Goal: Task Accomplishment & Management: Use online tool/utility

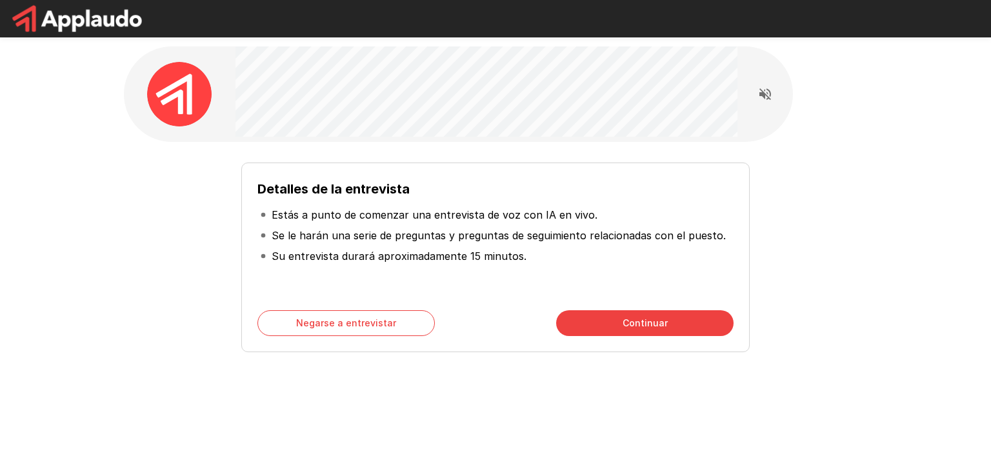
click at [627, 320] on font "Continuar" at bounding box center [645, 323] width 45 height 11
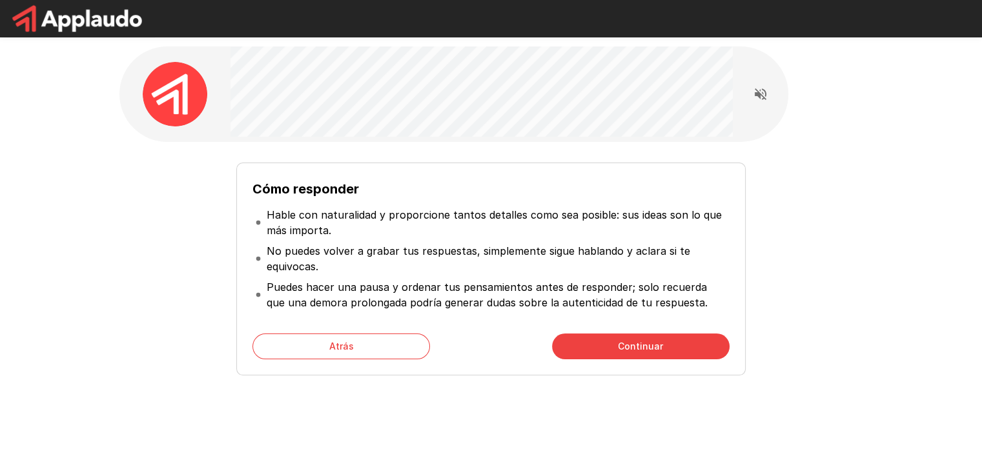
click at [627, 339] on font "Continuar" at bounding box center [640, 346] width 45 height 16
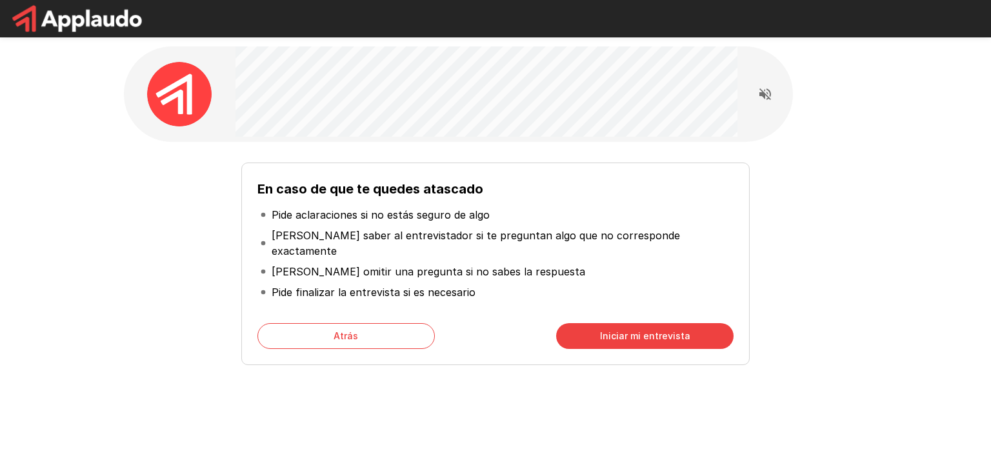
click at [627, 339] on div "En caso de que te quedes atascado Pide aclaraciones si no estás seguro de algo …" at bounding box center [495, 264] width 509 height 203
click at [624, 330] on font "Iniciar mi entrevista" at bounding box center [645, 335] width 90 height 11
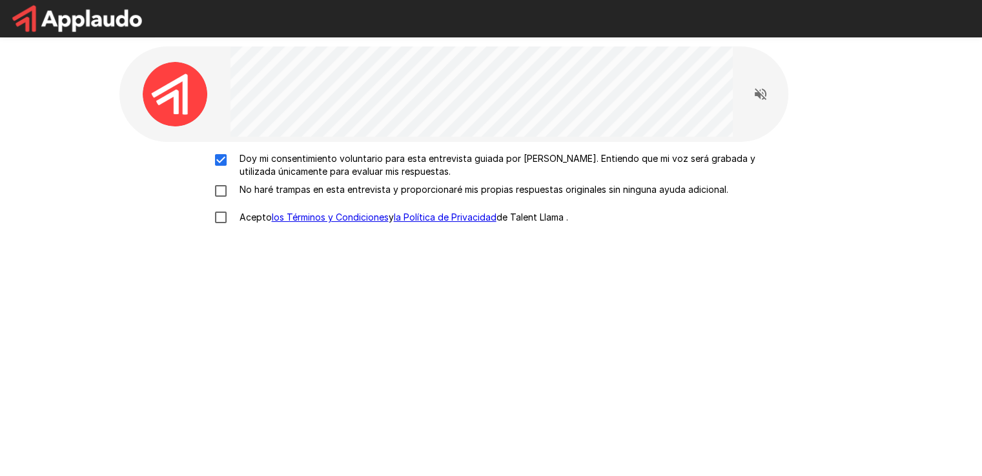
click at [218, 180] on div "Doy mi consentimiento voluntario para esta entrevista guiada por [PERSON_NAME].…" at bounding box center [491, 191] width 733 height 79
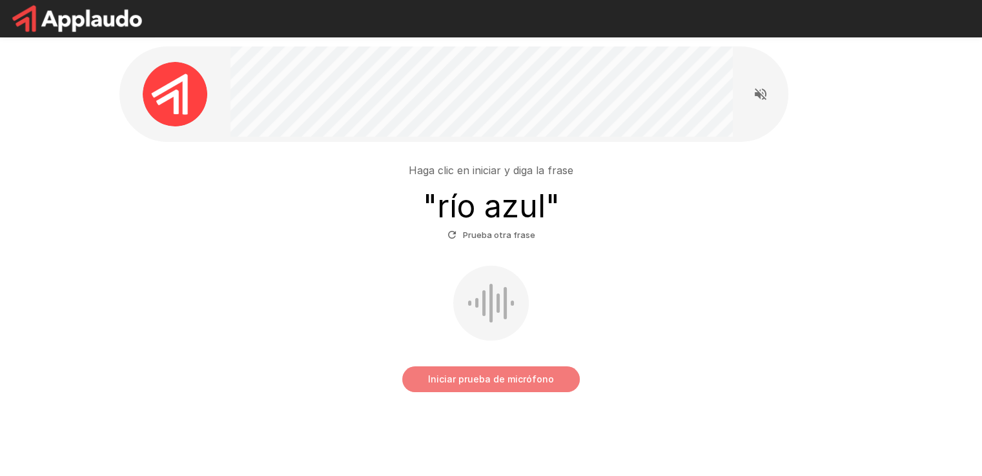
click at [520, 375] on font "Iniciar prueba de micrófono" at bounding box center [491, 379] width 126 height 11
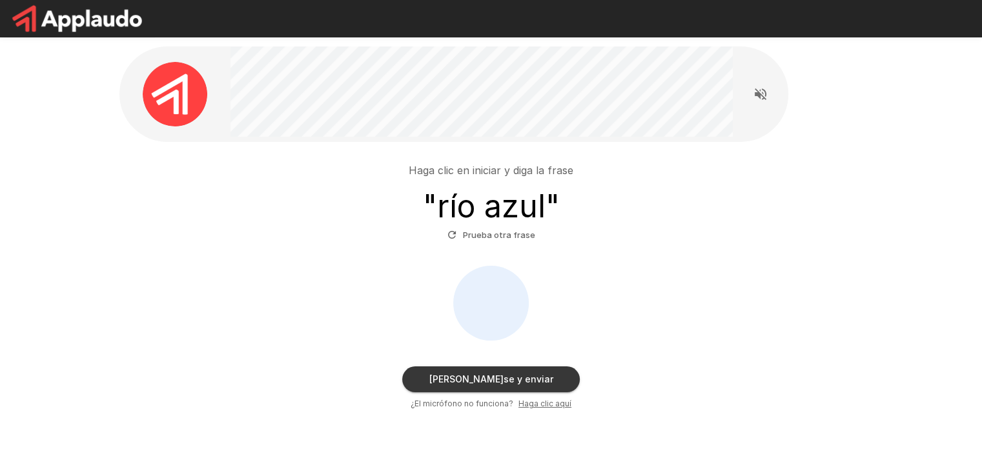
click at [542, 405] on font "Haga clic aquí" at bounding box center [544, 404] width 53 height 10
click at [503, 284] on div at bounding box center [491, 303] width 50 height 39
click at [504, 235] on font "Prueba otra frase" at bounding box center [499, 235] width 72 height 10
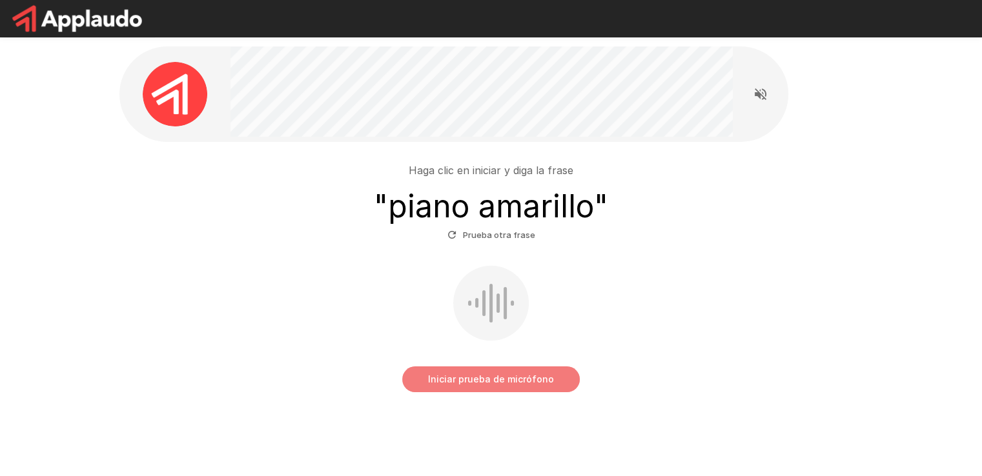
click at [471, 378] on font "Iniciar prueba de micrófono" at bounding box center [491, 379] width 126 height 11
